Goal: Contribute content: Add original content to the website for others to see

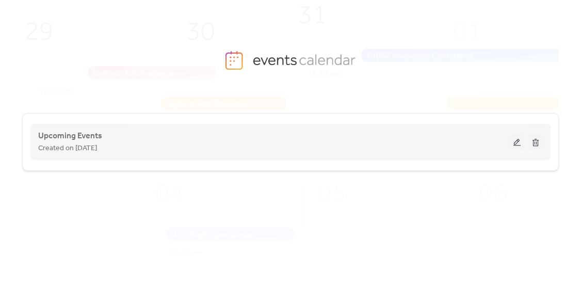
click at [133, 149] on div "Created on [DATE]" at bounding box center [274, 148] width 472 height 12
click at [522, 141] on button at bounding box center [517, 141] width 14 height 15
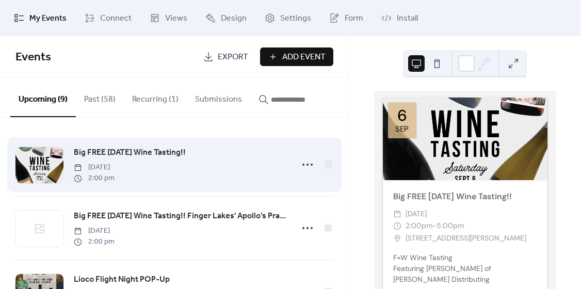
click at [129, 155] on span "Big FREE [DATE] Wine Tasting!!" at bounding box center [130, 153] width 112 height 12
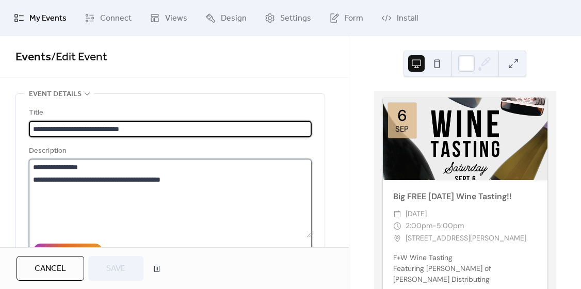
click at [91, 180] on textarea "**********" at bounding box center [170, 198] width 283 height 78
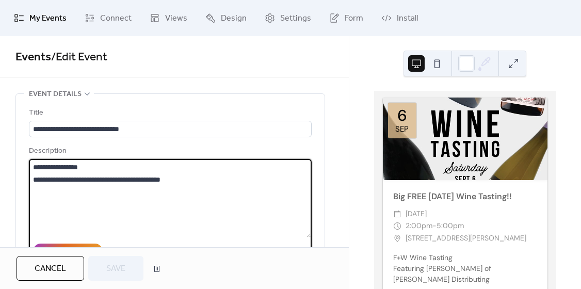
click at [91, 180] on textarea "**********" at bounding box center [170, 198] width 283 height 78
click at [33, 168] on textarea "**********" at bounding box center [170, 198] width 283 height 78
drag, startPoint x: 33, startPoint y: 168, endPoint x: 206, endPoint y: 180, distance: 173.9
click at [206, 180] on textarea "**********" at bounding box center [170, 198] width 283 height 78
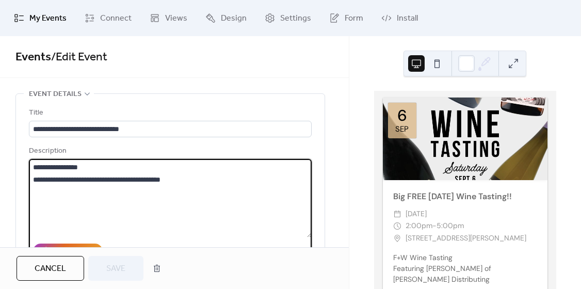
paste textarea "**********"
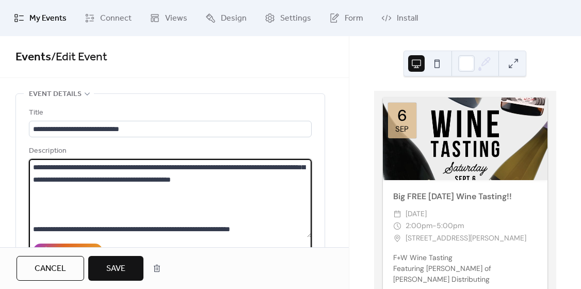
scroll to position [446, 0]
click at [90, 195] on textarea at bounding box center [170, 198] width 283 height 78
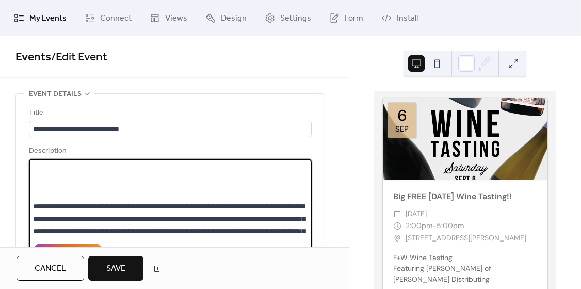
scroll to position [331, 0]
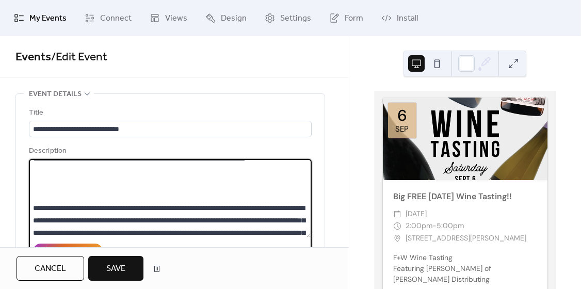
click at [74, 215] on textarea at bounding box center [170, 198] width 283 height 78
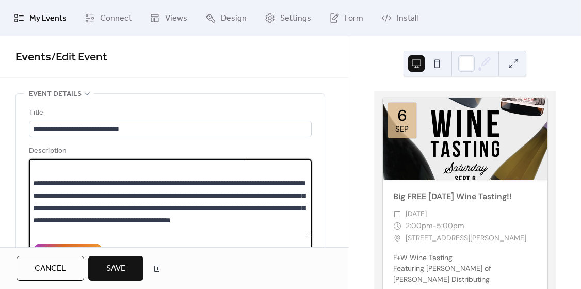
click at [61, 195] on textarea at bounding box center [170, 198] width 283 height 78
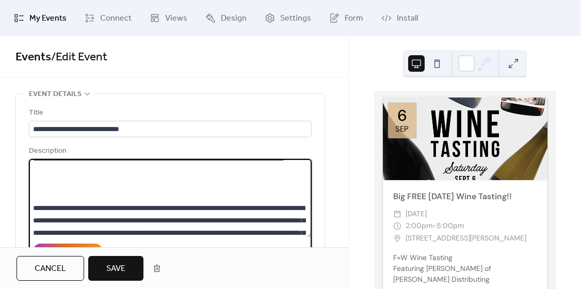
scroll to position [230, 0]
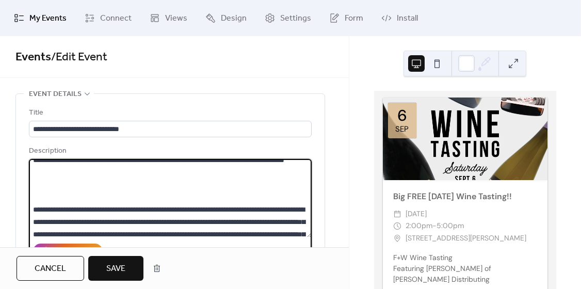
click at [54, 215] on textarea at bounding box center [170, 198] width 283 height 78
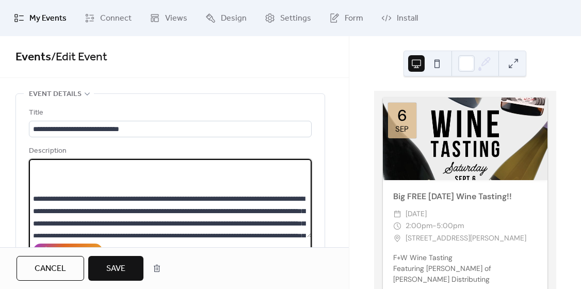
scroll to position [136, 0]
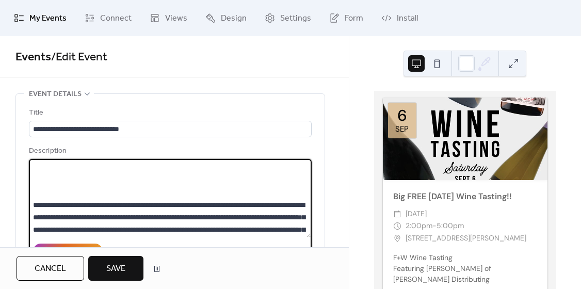
click at [49, 193] on textarea at bounding box center [170, 198] width 283 height 78
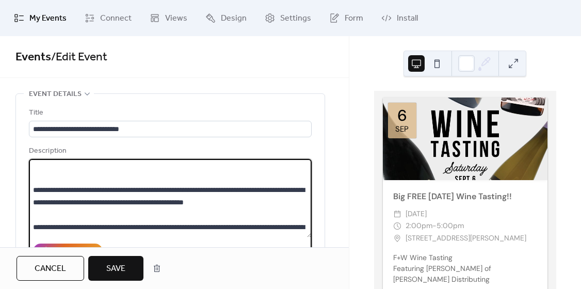
scroll to position [86, 0]
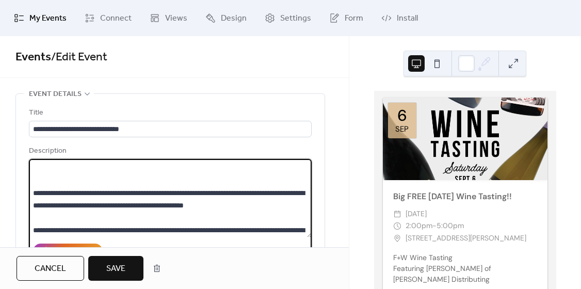
click at [55, 183] on textarea at bounding box center [170, 198] width 283 height 78
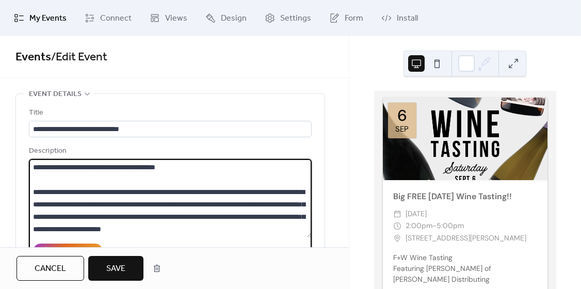
scroll to position [0, 0]
click at [46, 174] on textarea at bounding box center [170, 198] width 283 height 78
click at [44, 185] on textarea at bounding box center [170, 198] width 283 height 78
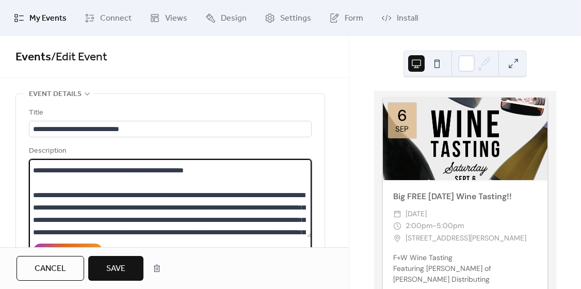
click at [44, 185] on textarea at bounding box center [170, 198] width 283 height 78
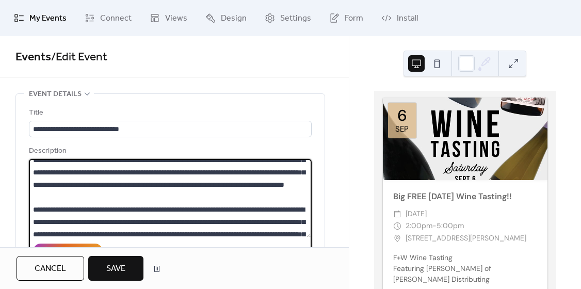
scroll to position [159, 0]
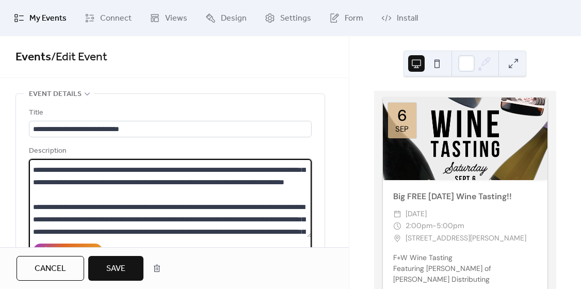
click at [44, 203] on textarea at bounding box center [170, 198] width 283 height 78
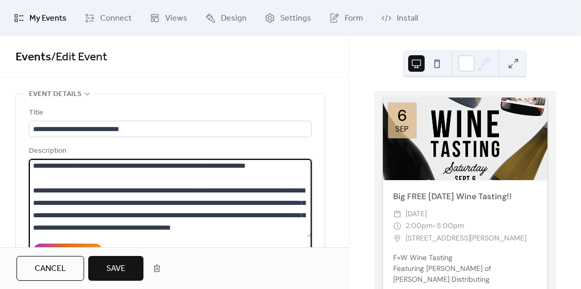
click at [44, 203] on textarea at bounding box center [170, 198] width 283 height 78
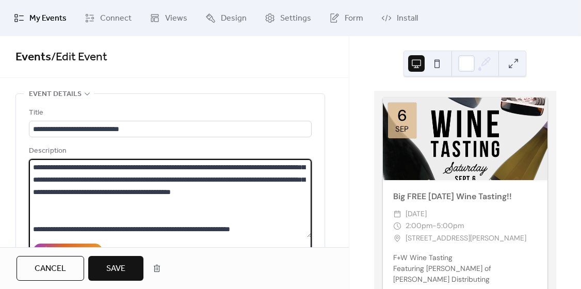
scroll to position [335, 0]
click at [44, 203] on textarea at bounding box center [170, 198] width 283 height 78
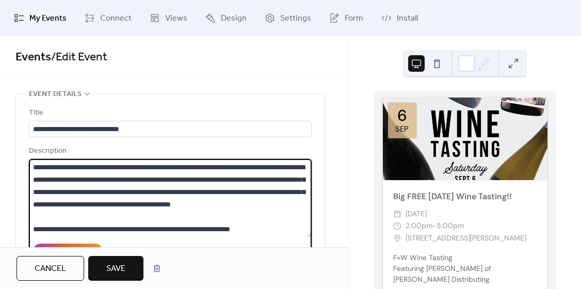
scroll to position [6, 0]
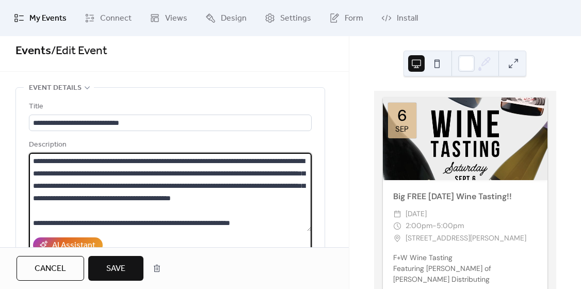
click at [49, 230] on textarea at bounding box center [170, 192] width 283 height 78
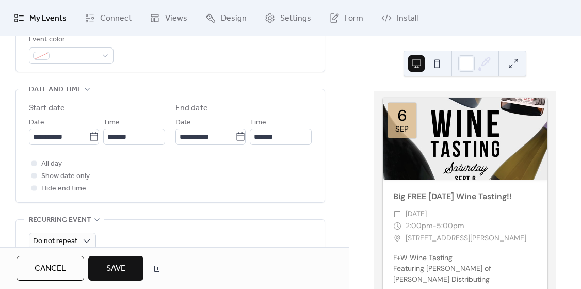
scroll to position [313, 0]
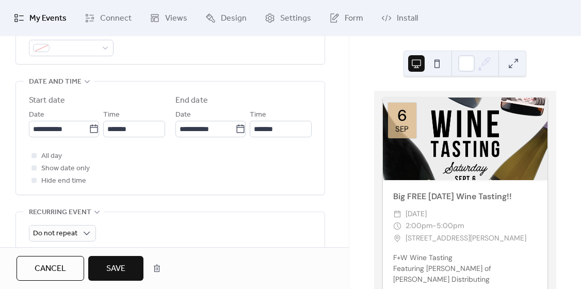
type textarea "**********"
click at [118, 270] on span "Save" at bounding box center [115, 269] width 19 height 12
